Goal: Information Seeking & Learning: Check status

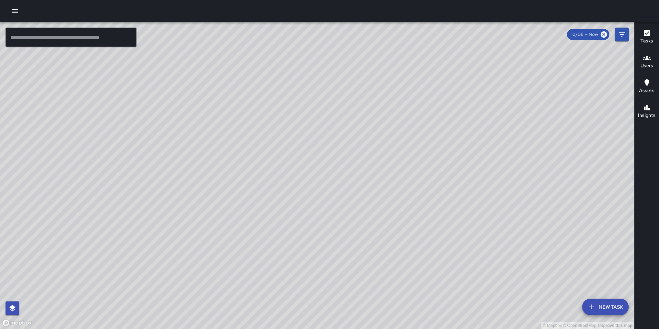
click at [226, 134] on div "© Mapbox © OpenStreetMap Improve this map" at bounding box center [317, 175] width 634 height 307
drag, startPoint x: 268, startPoint y: 162, endPoint x: 211, endPoint y: 53, distance: 123.0
click at [211, 53] on div "© Mapbox © OpenStreetMap Improve this map" at bounding box center [317, 175] width 634 height 307
click at [14, 11] on icon "button" at bounding box center [15, 11] width 6 height 4
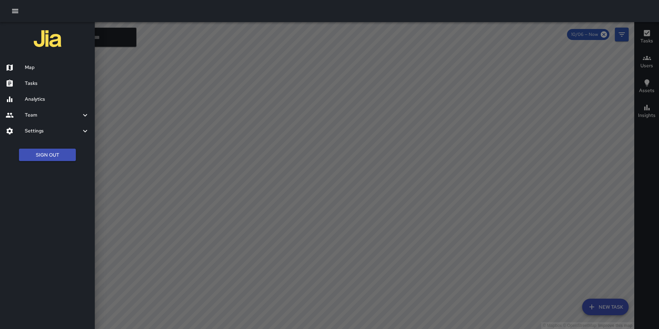
click at [38, 94] on div "Analytics" at bounding box center [47, 99] width 95 height 16
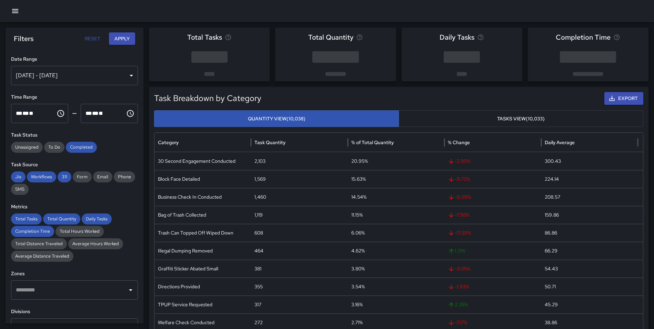
click at [74, 77] on div "[DATE] - [DATE]" at bounding box center [74, 75] width 127 height 19
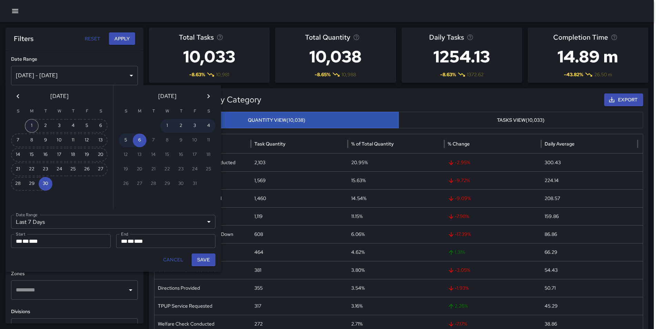
click at [32, 127] on button "1" at bounding box center [32, 126] width 14 height 14
type input "******"
type input "**********"
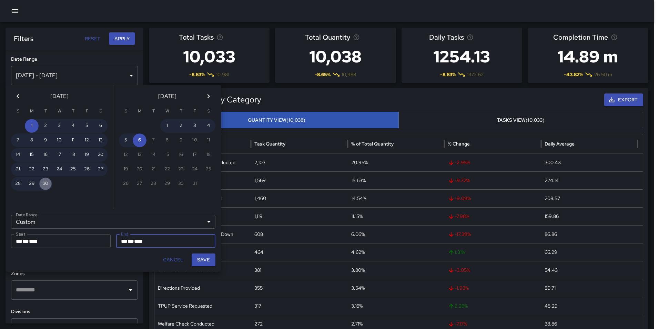
click at [46, 182] on button "30" at bounding box center [46, 184] width 14 height 14
type input "**********"
click at [208, 257] on button "Save" at bounding box center [204, 259] width 24 height 13
type input "**********"
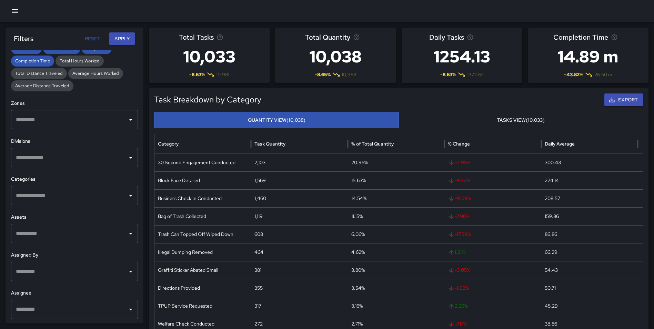
scroll to position [171, 0]
click at [87, 191] on input "text" at bounding box center [69, 195] width 110 height 13
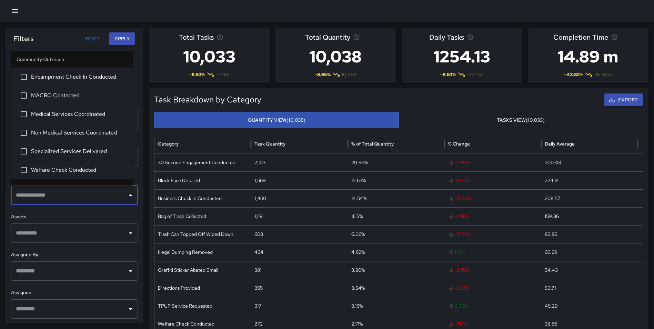
click at [87, 191] on input "text" at bounding box center [69, 195] width 110 height 13
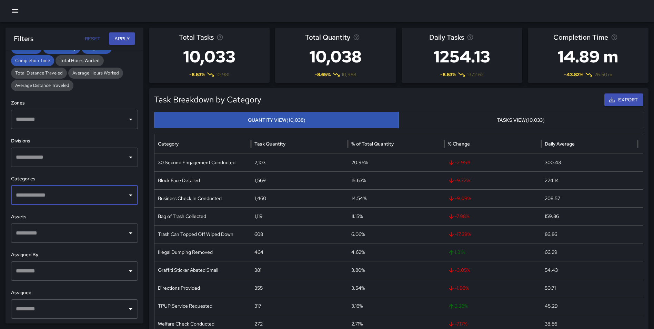
click at [87, 272] on input "text" at bounding box center [69, 270] width 110 height 13
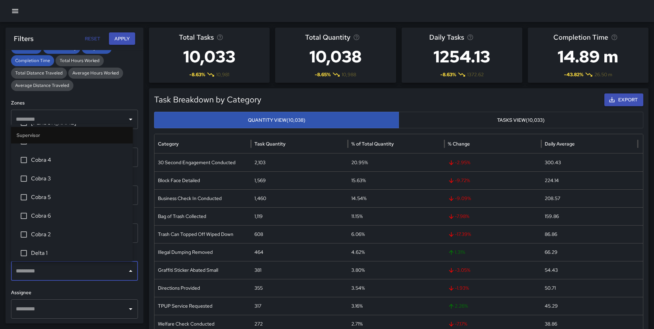
scroll to position [68, 0]
click at [44, 213] on span "Cobra 6" at bounding box center [79, 215] width 96 height 8
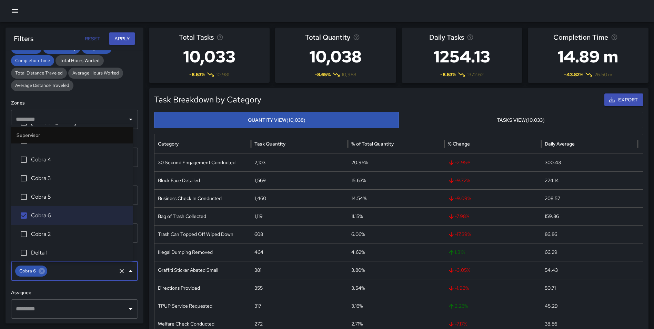
scroll to position [92, 0]
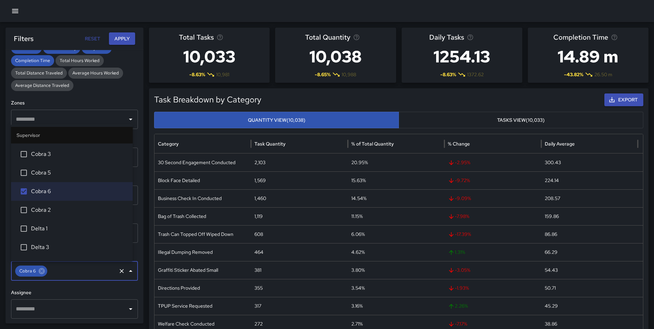
click at [44, 174] on span "Cobra 5" at bounding box center [79, 173] width 96 height 8
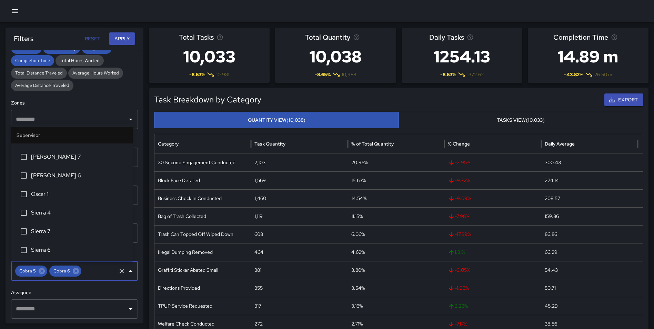
scroll to position [1076, 0]
click at [45, 215] on span "Sierra 4" at bounding box center [79, 212] width 96 height 8
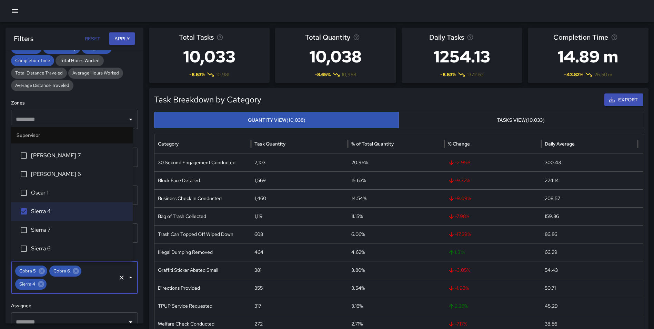
scroll to position [1077, 0]
click at [60, 232] on span "Sierra 7" at bounding box center [79, 229] width 96 height 8
click at [58, 241] on li "Sierra 6" at bounding box center [72, 248] width 122 height 19
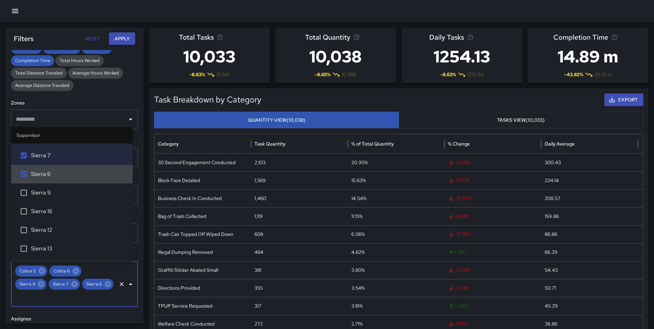
scroll to position [1152, 0]
click at [48, 194] on span "Sierra 9" at bounding box center [79, 192] width 96 height 8
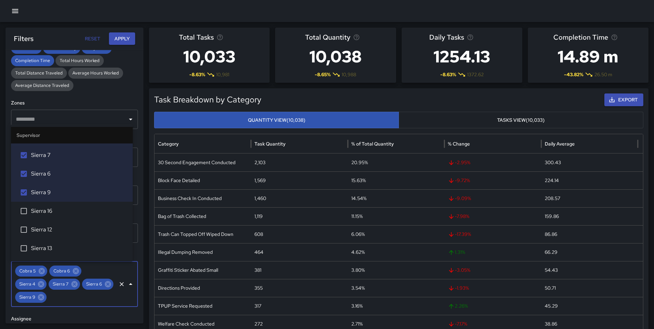
click at [49, 213] on span "Sierra 16" at bounding box center [79, 211] width 96 height 8
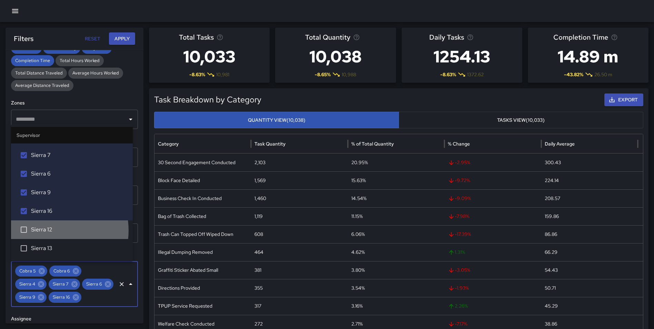
click at [49, 230] on span "Sierra 12" at bounding box center [79, 229] width 96 height 8
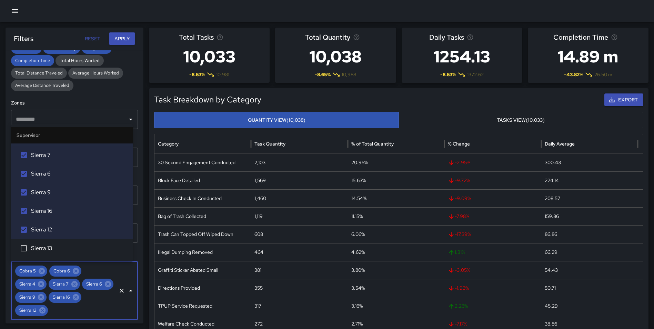
click at [52, 249] on span "Sierra 13" at bounding box center [79, 248] width 96 height 8
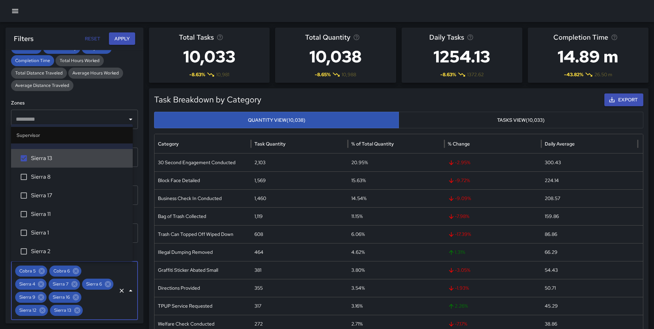
scroll to position [1242, 0]
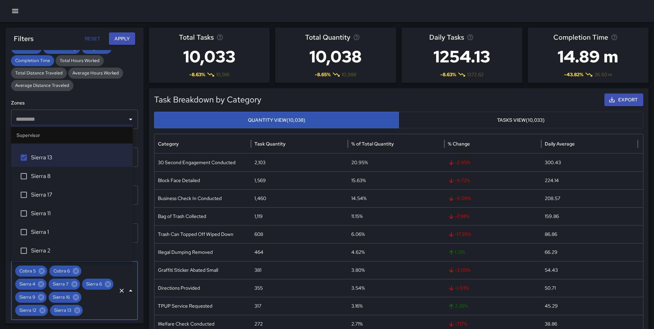
click at [47, 174] on span "Sierra 8" at bounding box center [79, 176] width 96 height 8
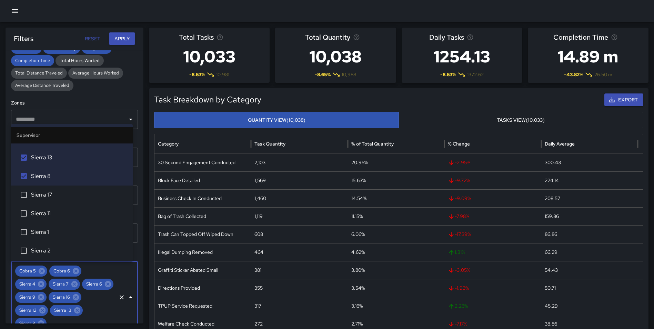
click at [47, 195] on span "Sierra 17" at bounding box center [79, 195] width 96 height 8
click at [50, 218] on li "Sierra 11" at bounding box center [72, 213] width 122 height 19
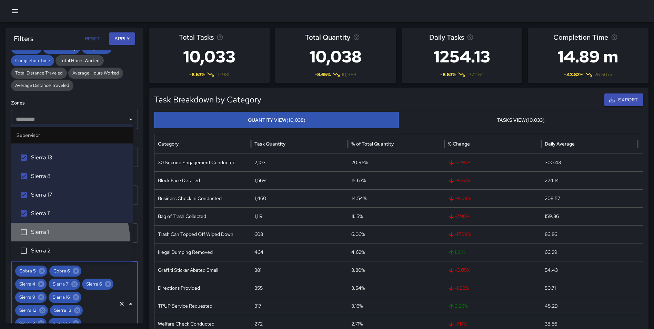
click at [53, 240] on li "Sierra 1" at bounding box center [72, 232] width 122 height 19
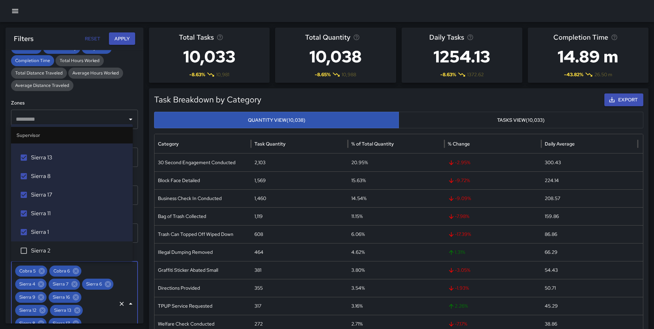
click at [53, 246] on span "Sierra 2" at bounding box center [79, 250] width 96 height 8
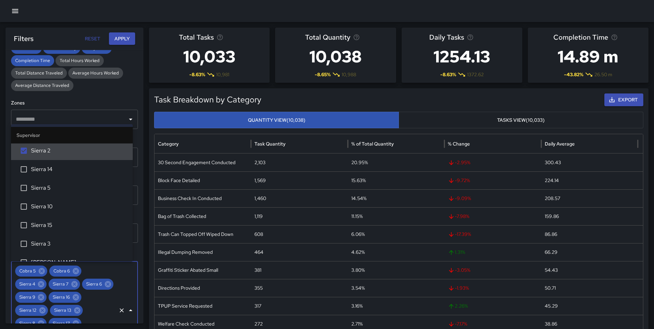
scroll to position [1343, 0]
click at [42, 168] on span "Sierra 14" at bounding box center [79, 168] width 96 height 8
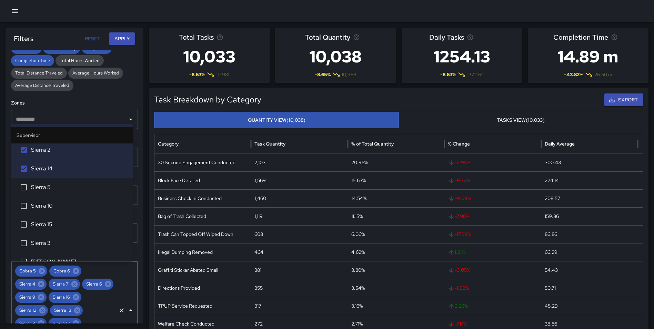
click at [47, 188] on span "Sierra 5" at bounding box center [79, 187] width 96 height 8
click at [56, 208] on span "Sierra 10" at bounding box center [79, 206] width 96 height 8
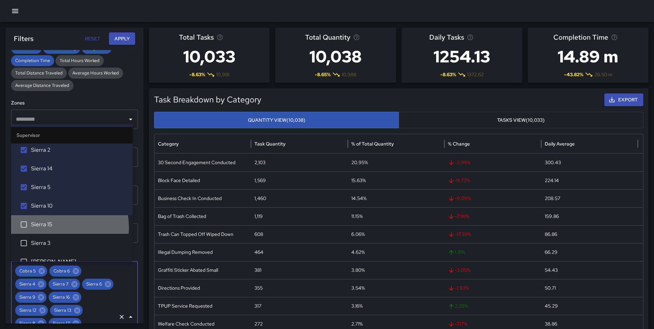
click at [54, 227] on span "Sierra 15" at bounding box center [79, 224] width 96 height 8
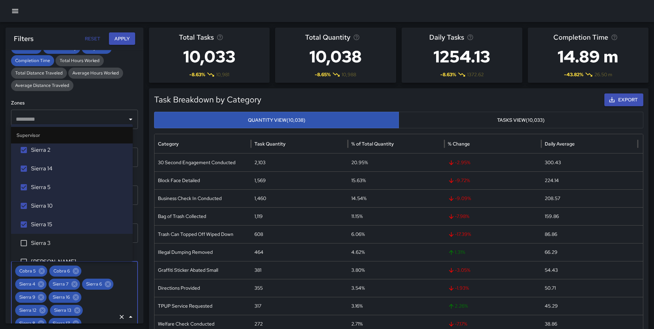
click at [57, 244] on span "Sierra 3" at bounding box center [79, 243] width 96 height 8
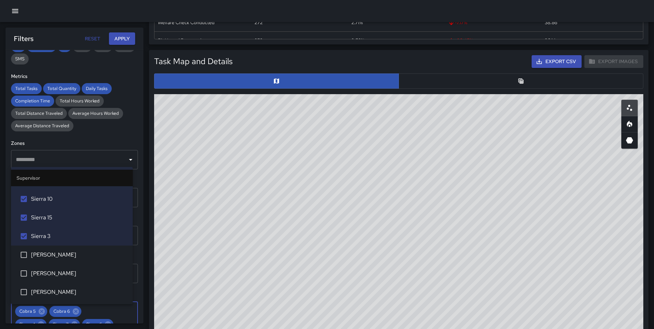
scroll to position [127, 0]
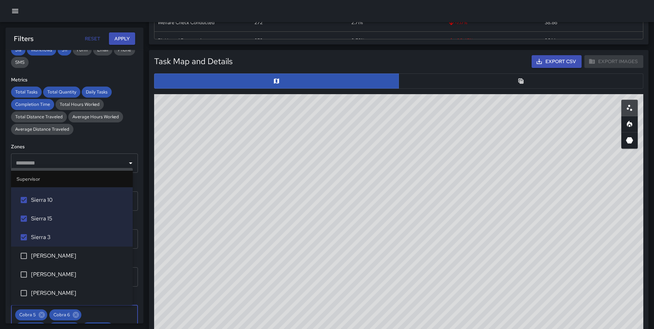
click at [55, 160] on input "text" at bounding box center [69, 162] width 110 height 13
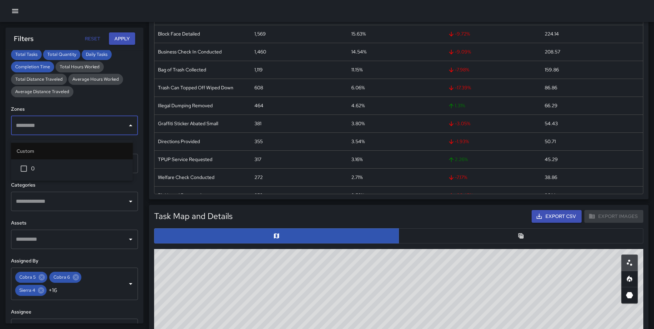
scroll to position [143, 0]
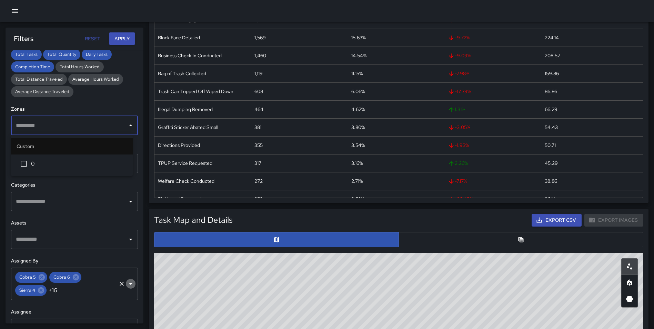
click at [129, 283] on icon "Open" at bounding box center [130, 284] width 3 height 2
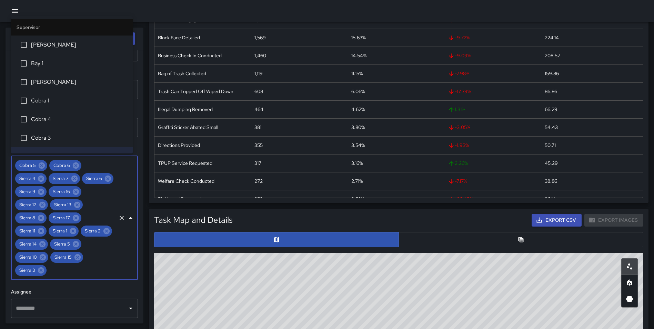
scroll to position [217, 0]
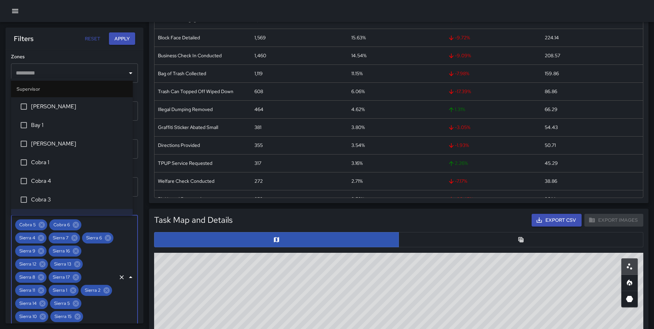
click at [119, 41] on button "Apply" at bounding box center [122, 38] width 26 height 13
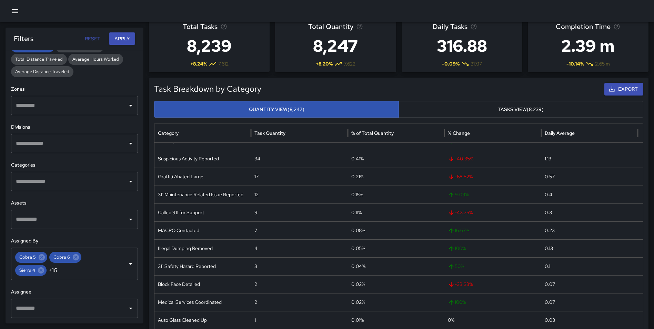
scroll to position [161, 0]
